Goal: Information Seeking & Learning: Learn about a topic

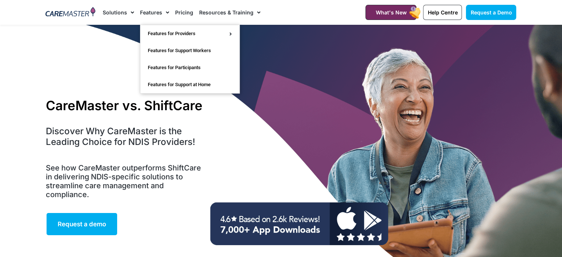
click at [151, 16] on link "Features" at bounding box center [154, 12] width 29 height 25
click at [145, 9] on link "Features" at bounding box center [154, 12] width 29 height 25
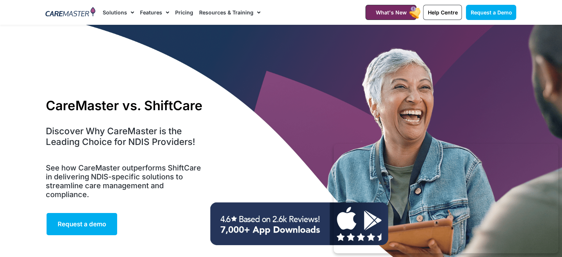
click at [179, 10] on link "Pricing" at bounding box center [184, 12] width 18 height 25
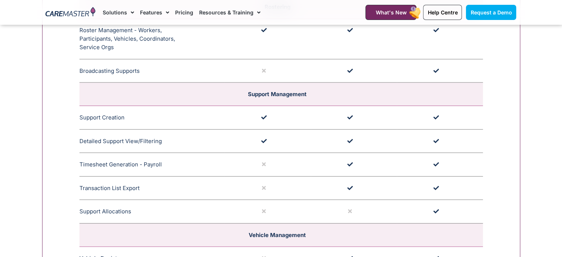
scroll to position [1368, 0]
